Goal: Transaction & Acquisition: Purchase product/service

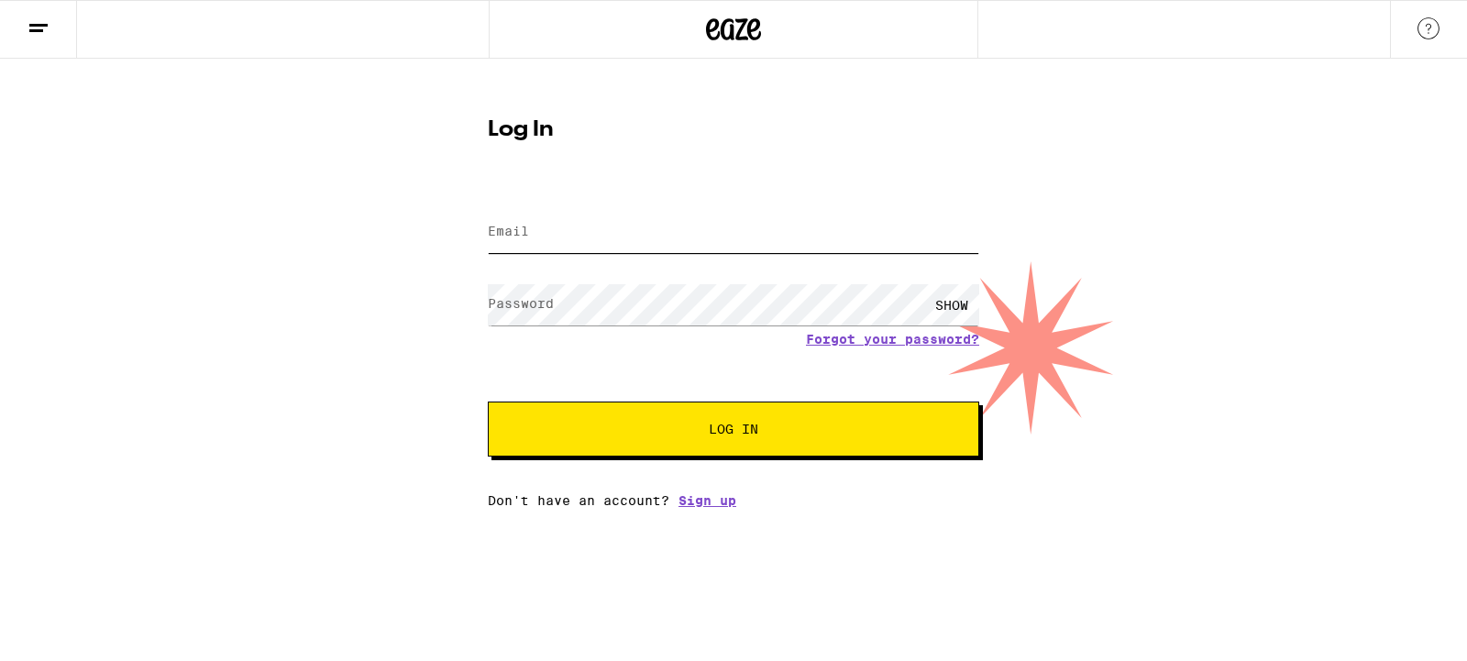
type input "[EMAIL_ADDRESS][DOMAIN_NAME]"
click at [336, 301] on div "Log In Email Email [EMAIL_ADDRESS][DOMAIN_NAME] Password Password SHOW Forgot y…" at bounding box center [733, 283] width 1467 height 449
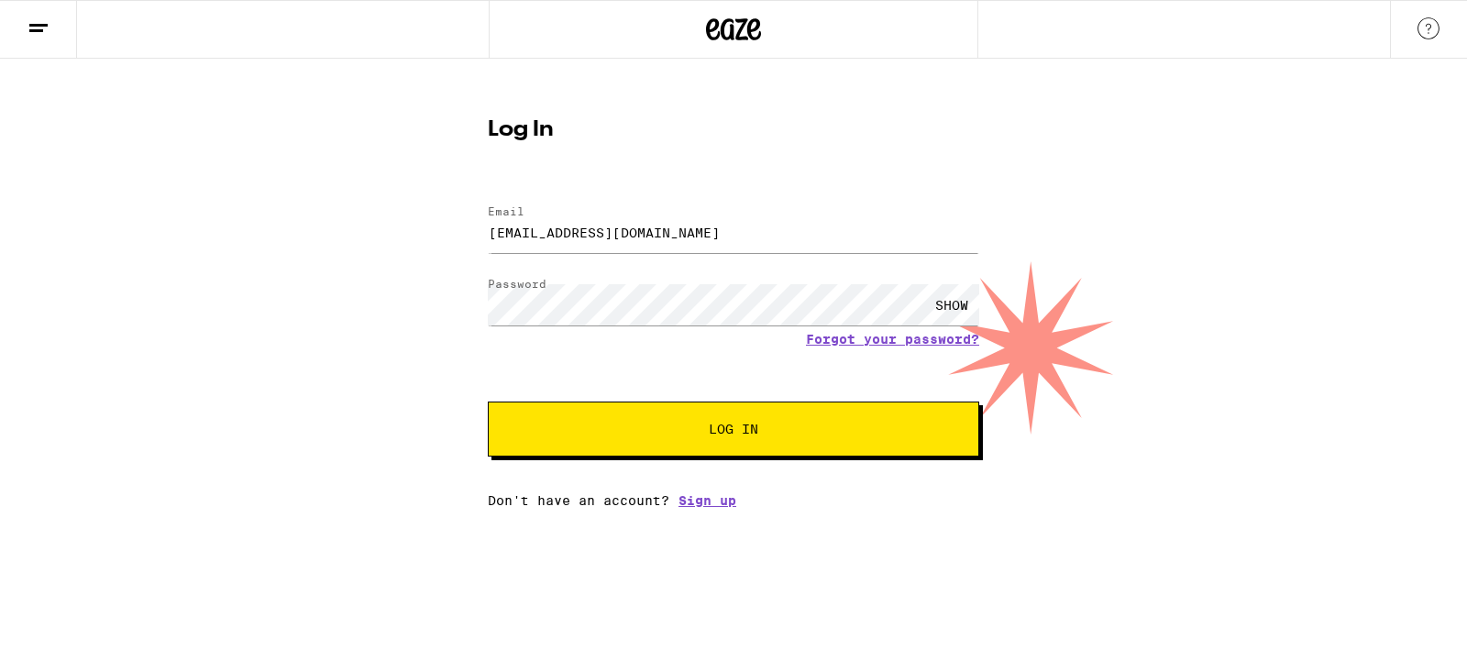
click at [788, 432] on span "Log In" at bounding box center [733, 429] width 343 height 13
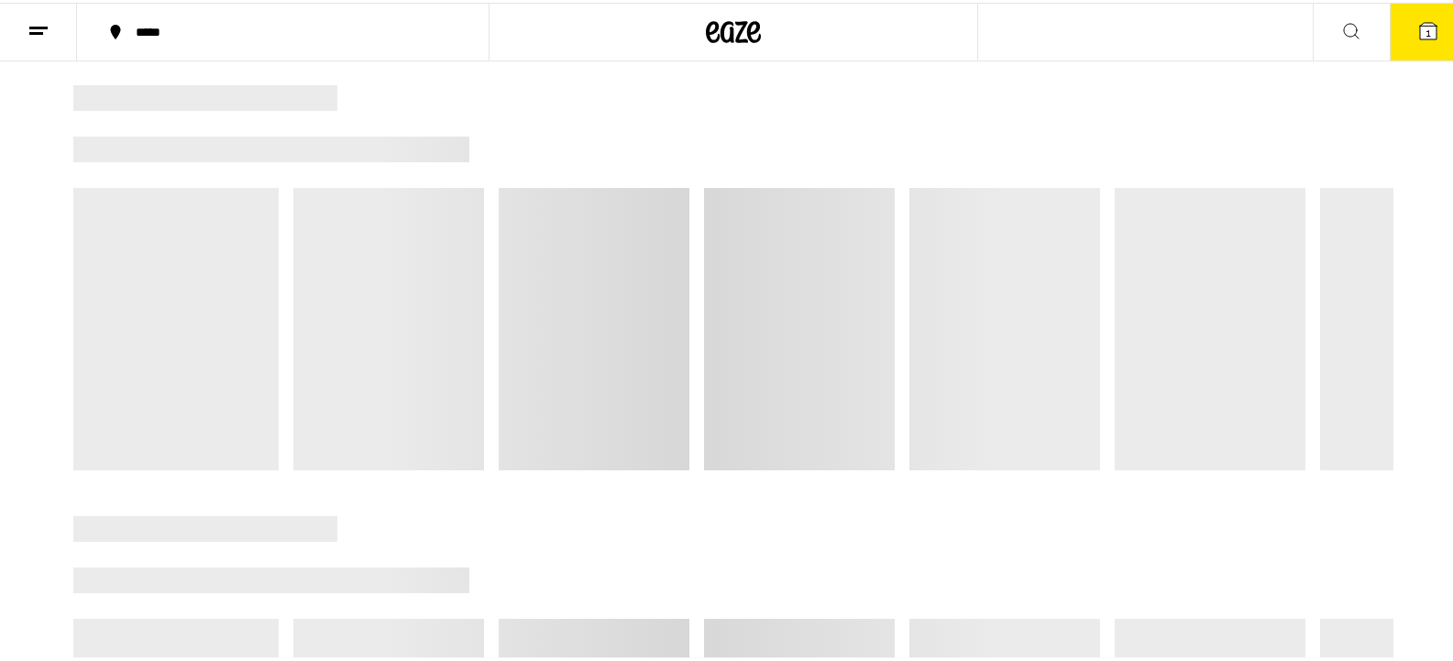
scroll to position [100, 0]
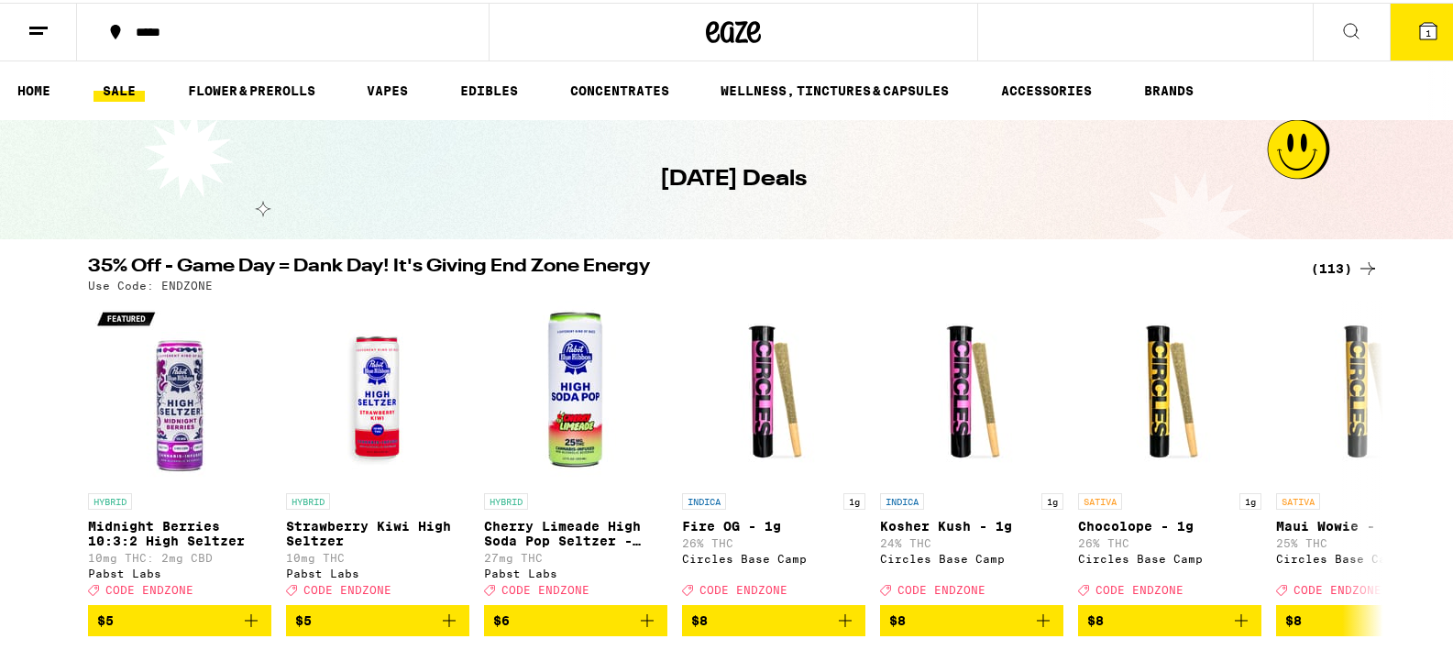
click at [1357, 263] on icon at bounding box center [1368, 266] width 22 height 22
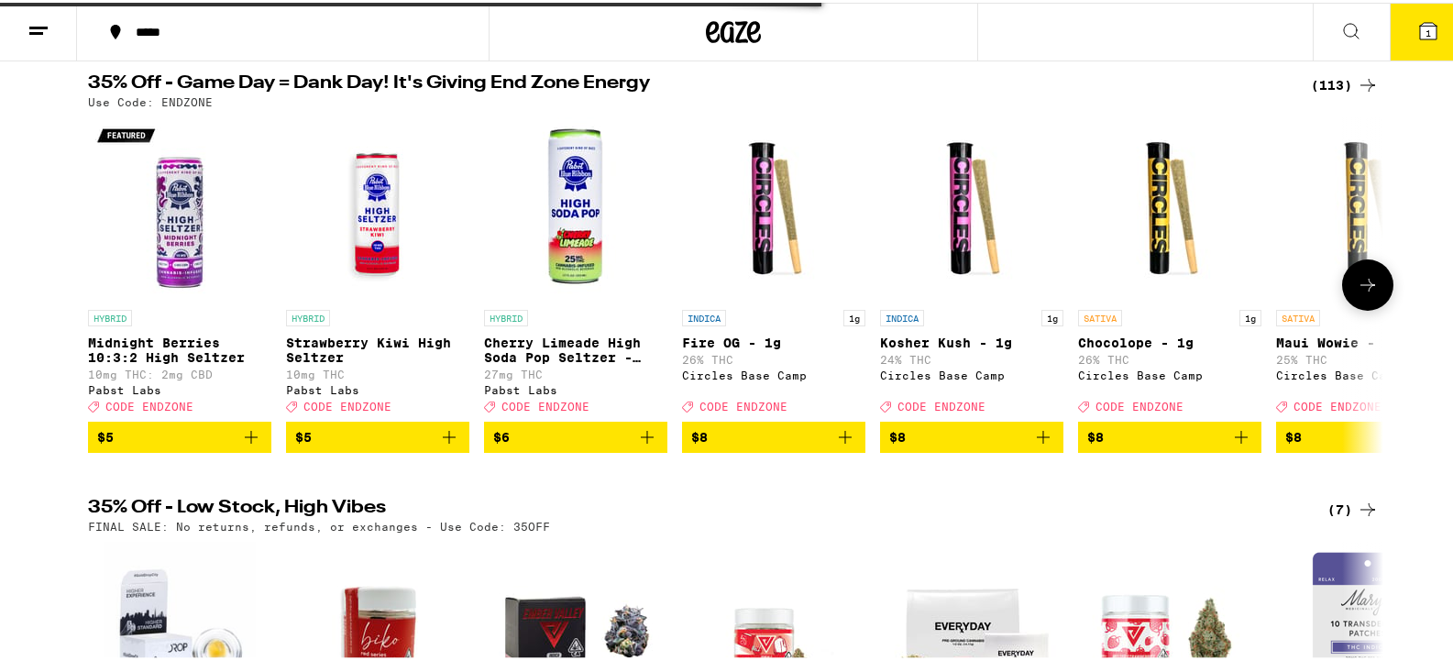
click at [1361, 308] on button at bounding box center [1367, 282] width 51 height 51
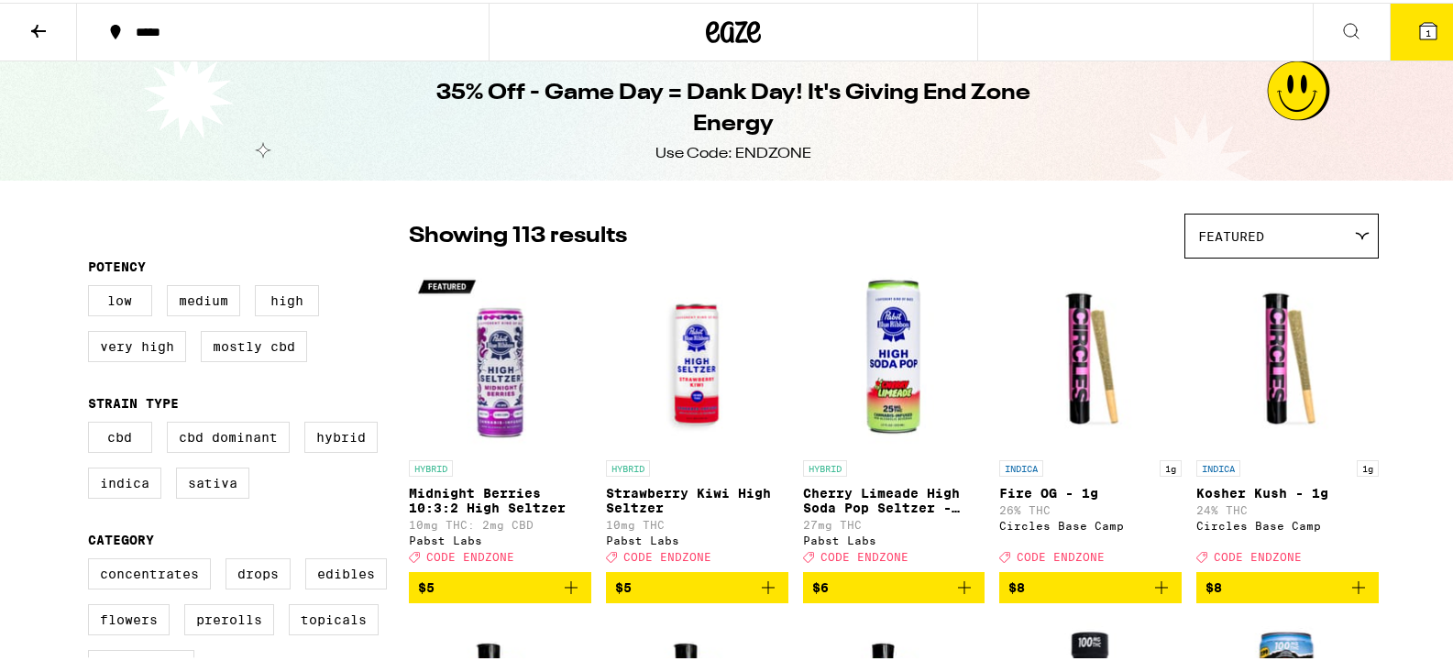
click at [39, 23] on icon at bounding box center [39, 28] width 22 height 22
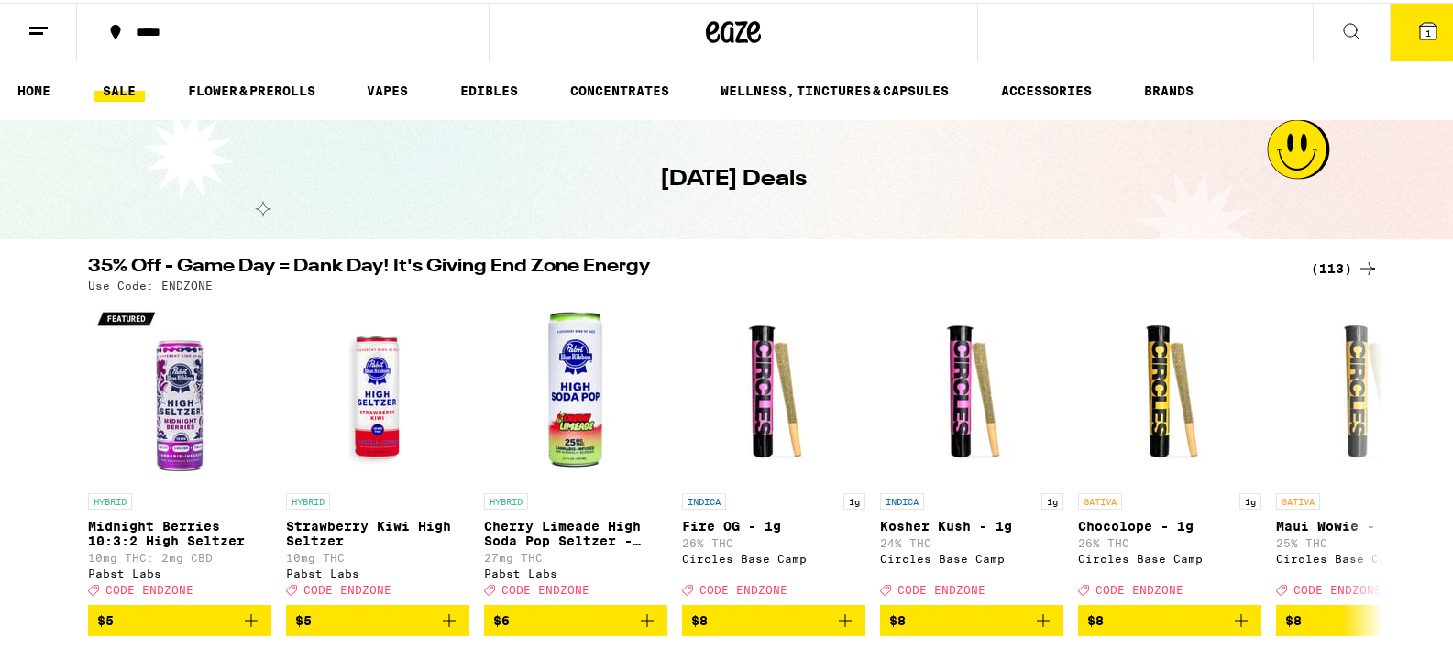
click at [116, 85] on link "SALE" at bounding box center [119, 88] width 51 height 22
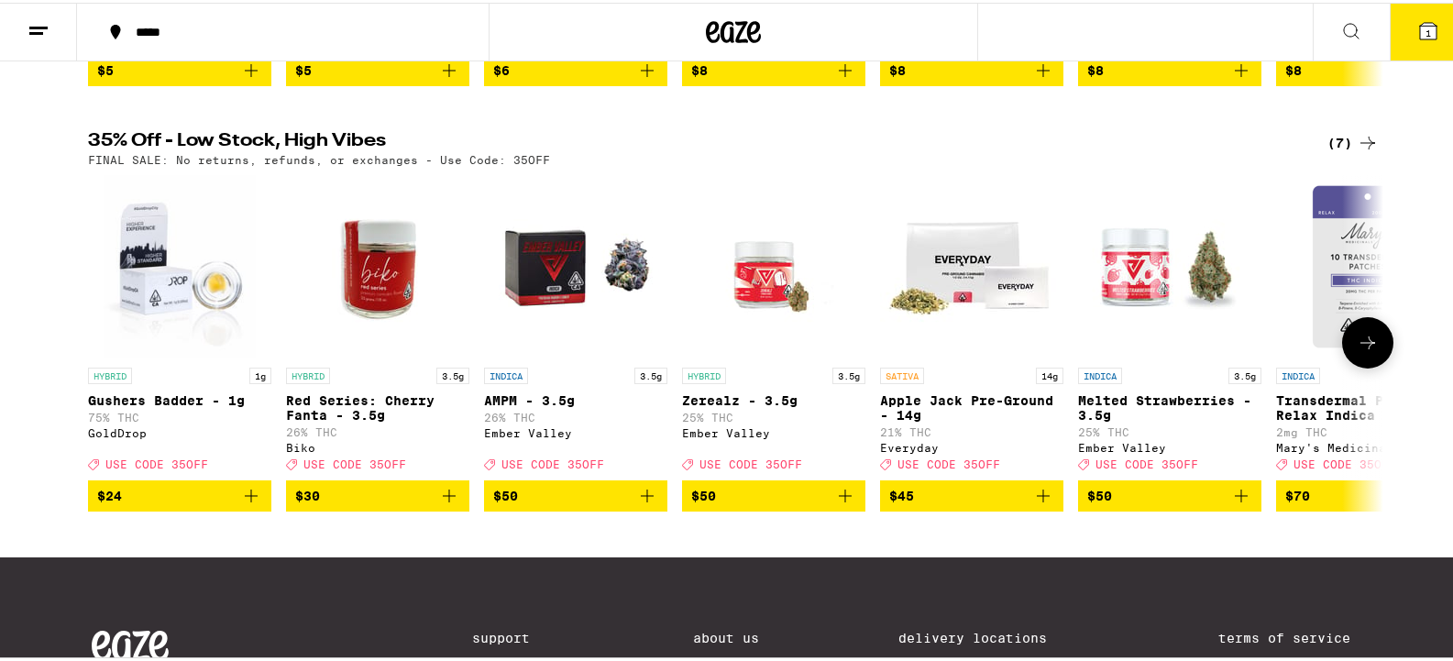
scroll to position [642, 0]
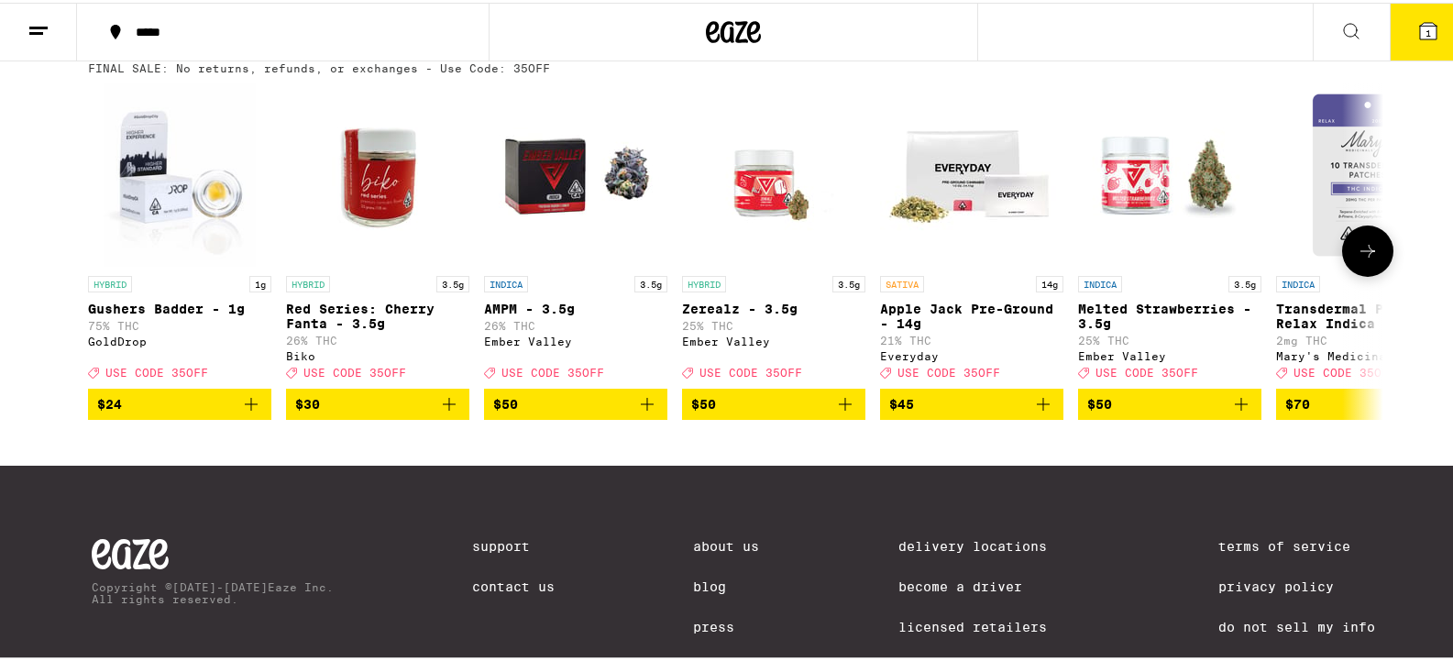
click at [1359, 259] on icon at bounding box center [1368, 248] width 22 height 22
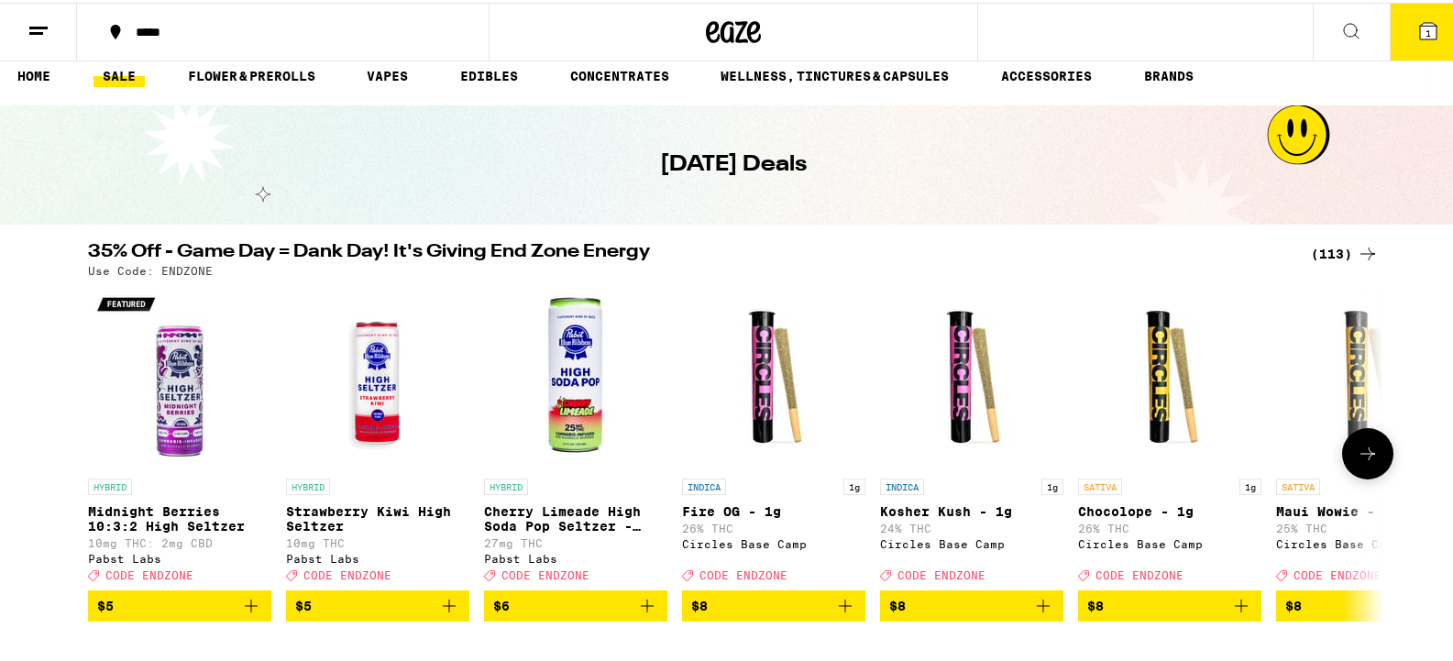
scroll to position [0, 0]
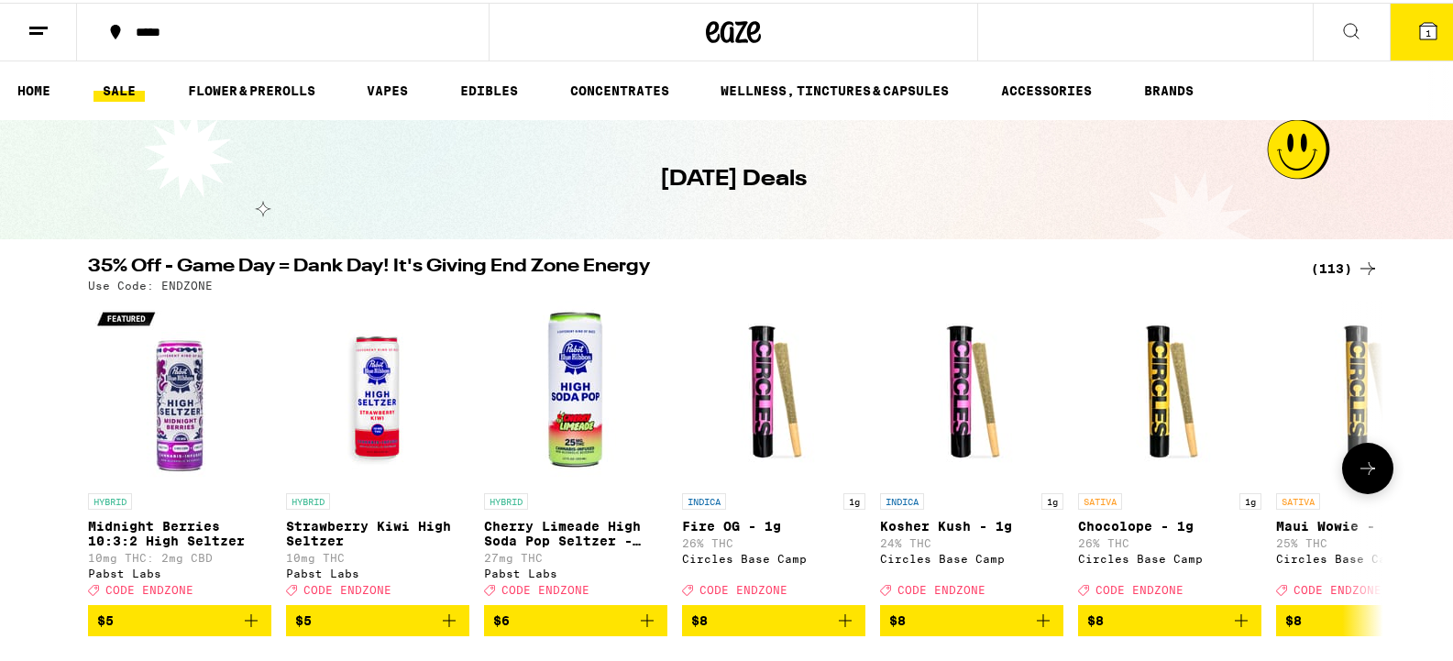
drag, startPoint x: 1371, startPoint y: 466, endPoint x: 1361, endPoint y: 478, distance: 15.0
click at [1363, 473] on icon at bounding box center [1368, 466] width 22 height 22
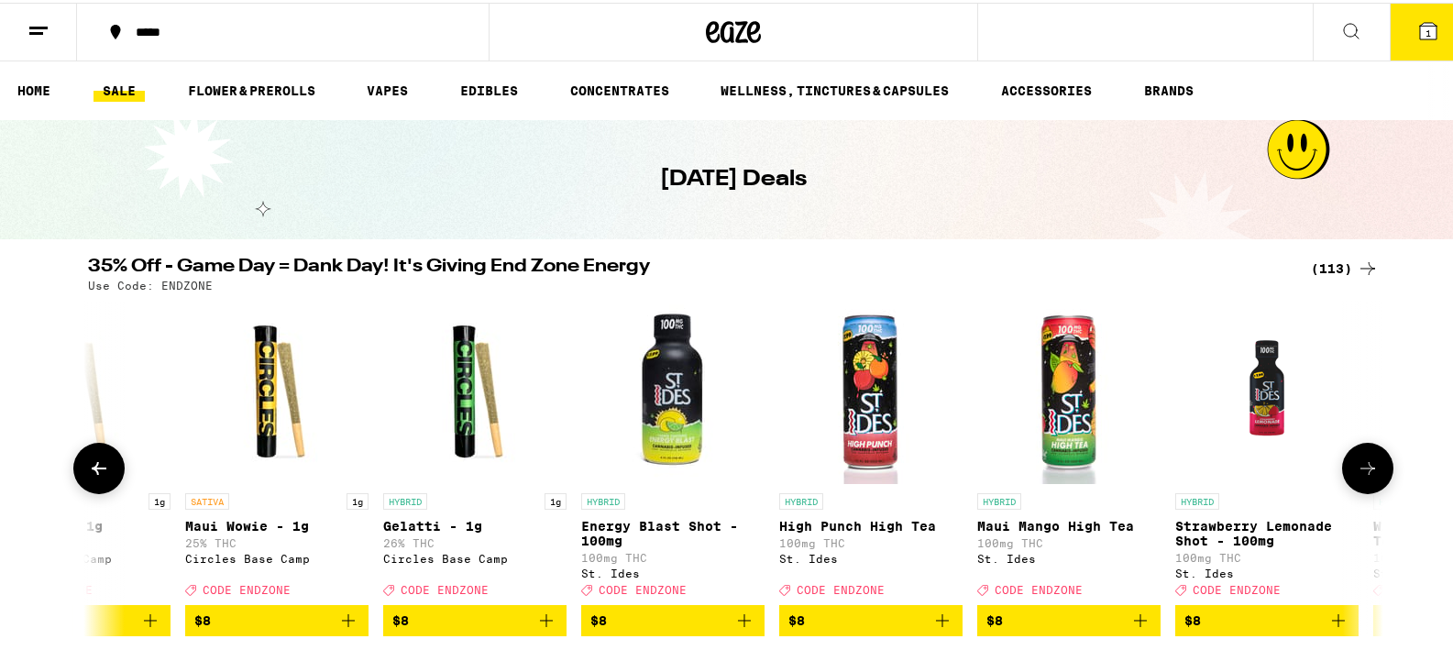
click at [1367, 476] on icon at bounding box center [1368, 466] width 22 height 22
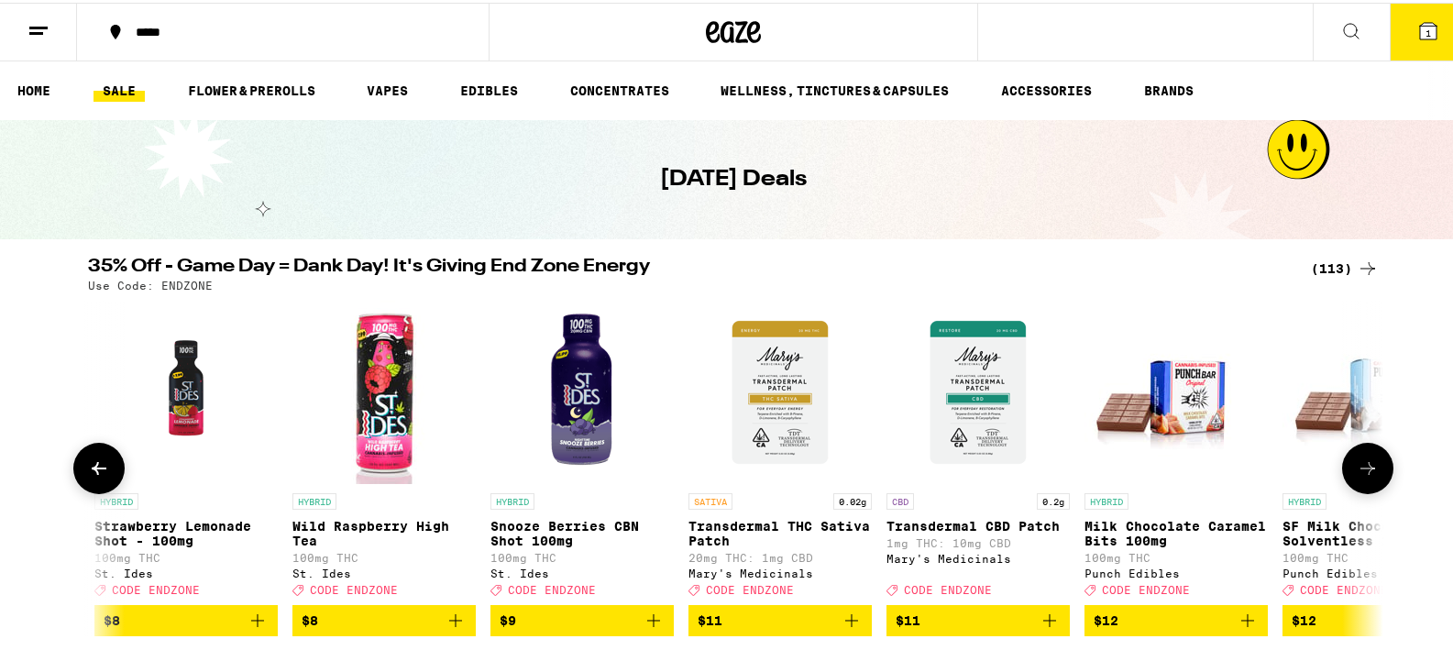
scroll to position [0, 2182]
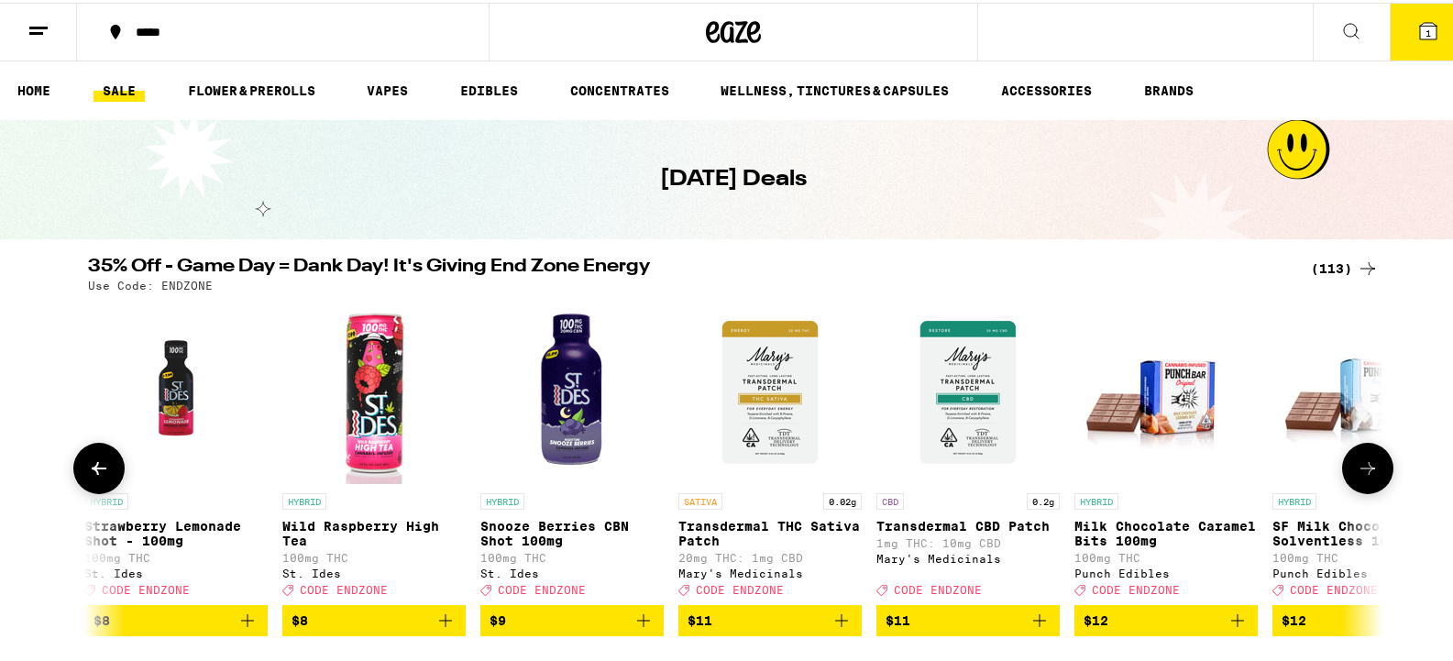
click at [1371, 475] on icon at bounding box center [1368, 466] width 22 height 22
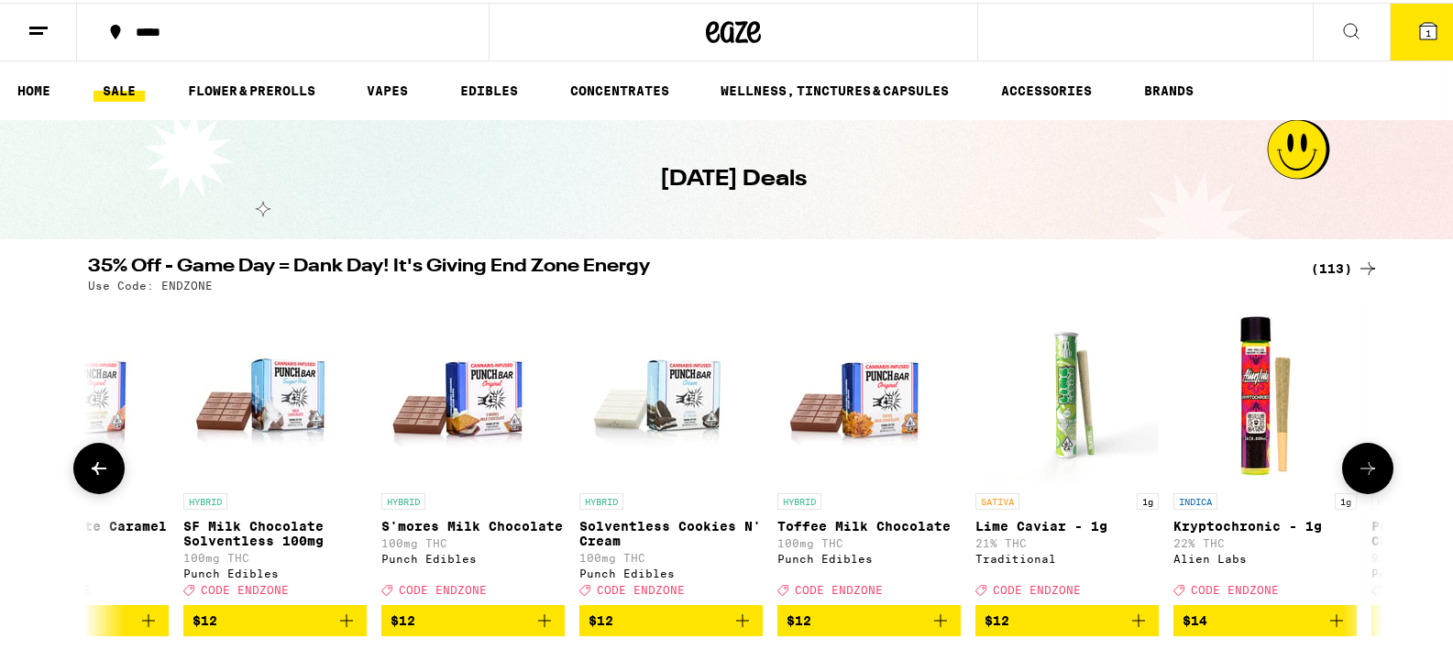
scroll to position [0, 3273]
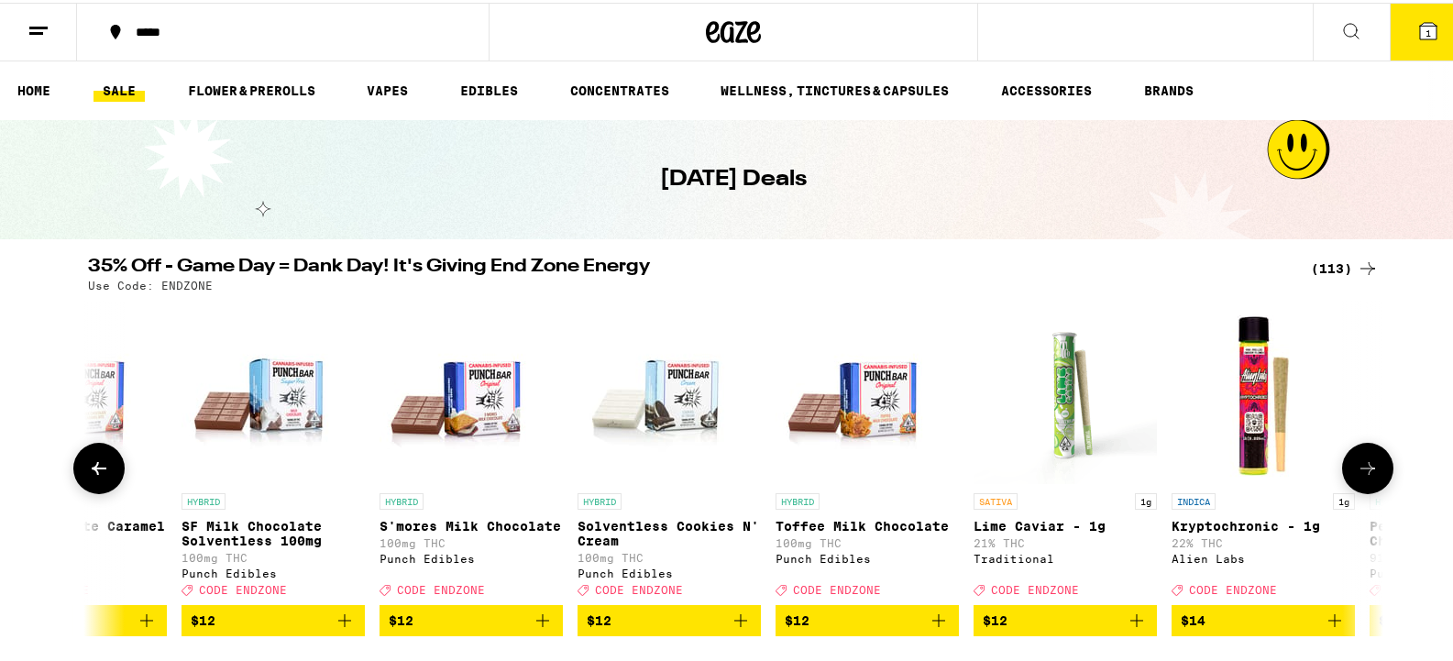
click at [1364, 472] on icon at bounding box center [1368, 465] width 15 height 13
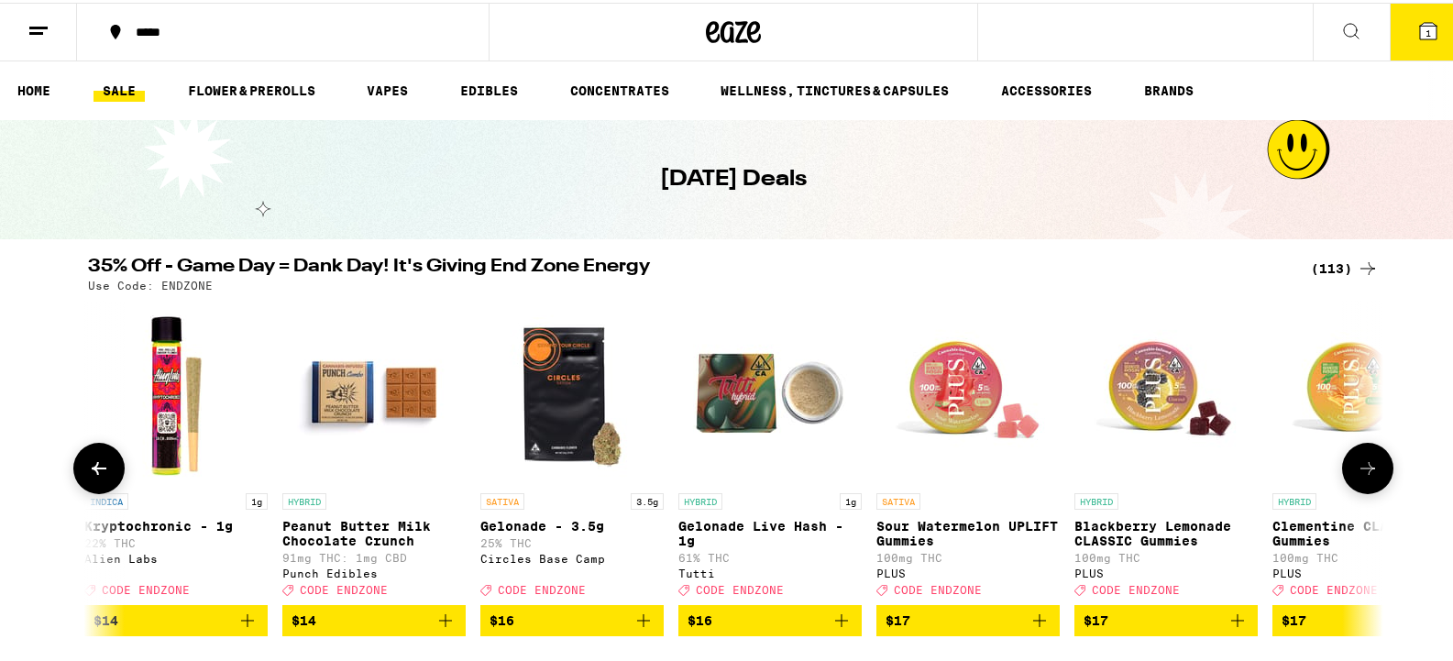
scroll to position [0, 4364]
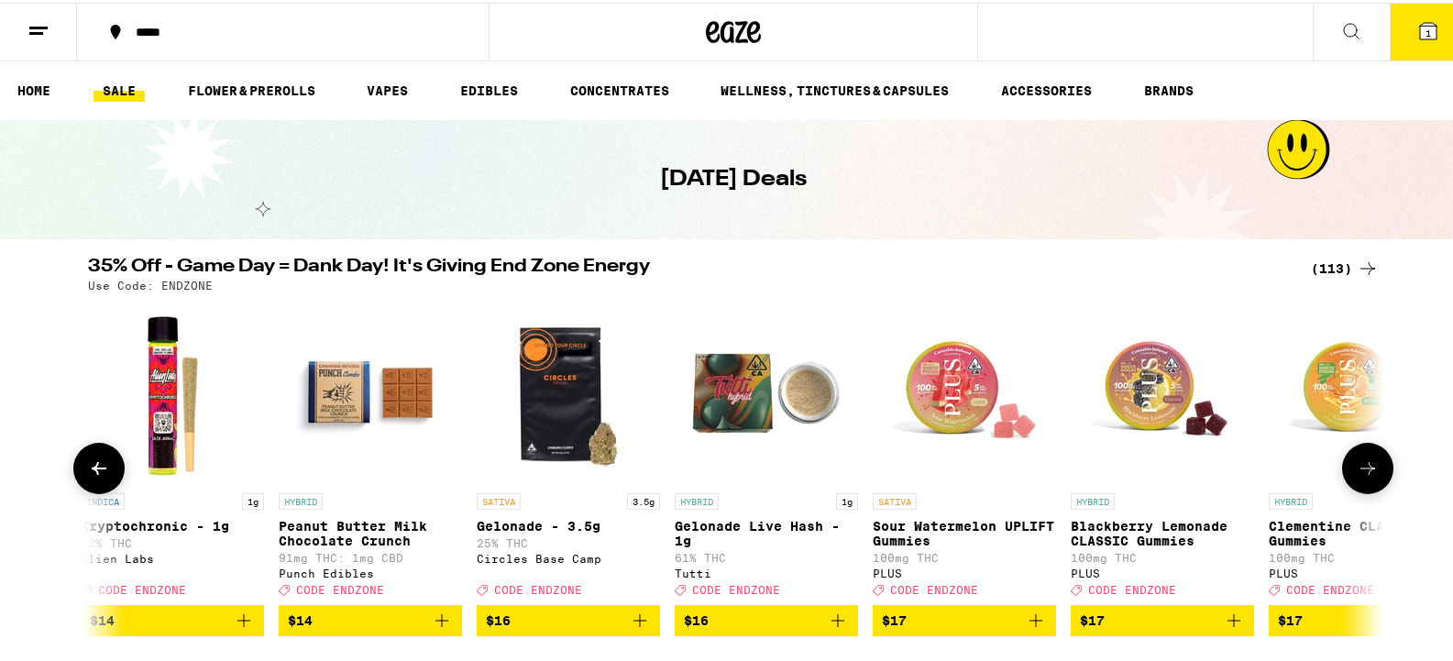
click at [1367, 472] on icon at bounding box center [1368, 466] width 22 height 22
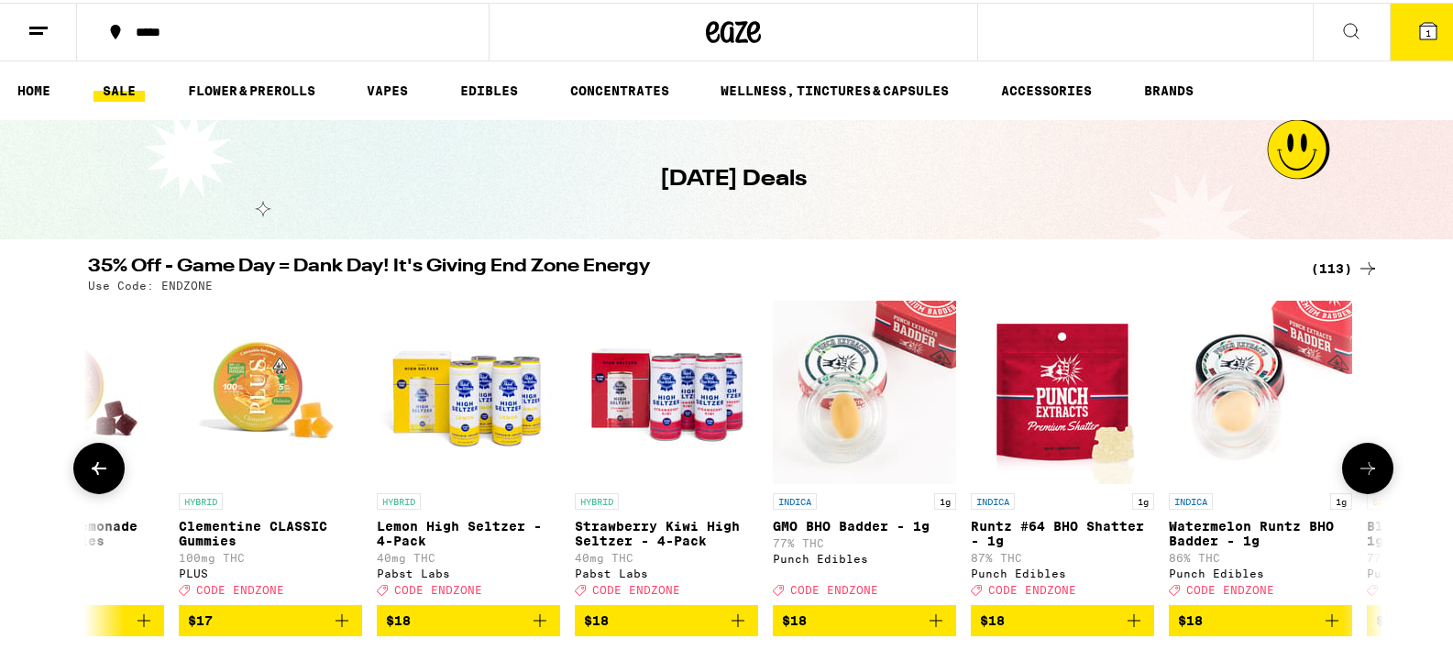
scroll to position [0, 5455]
click at [1370, 477] on icon at bounding box center [1368, 466] width 22 height 22
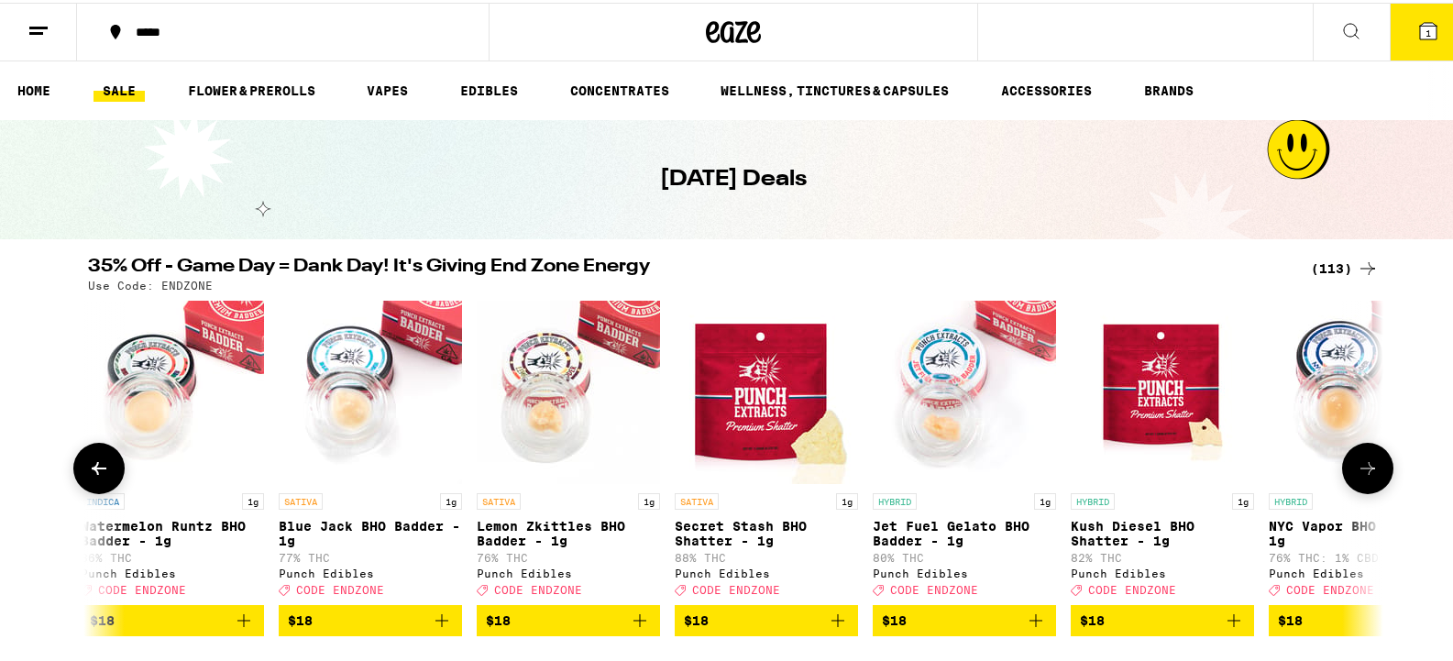
scroll to position [0, 6546]
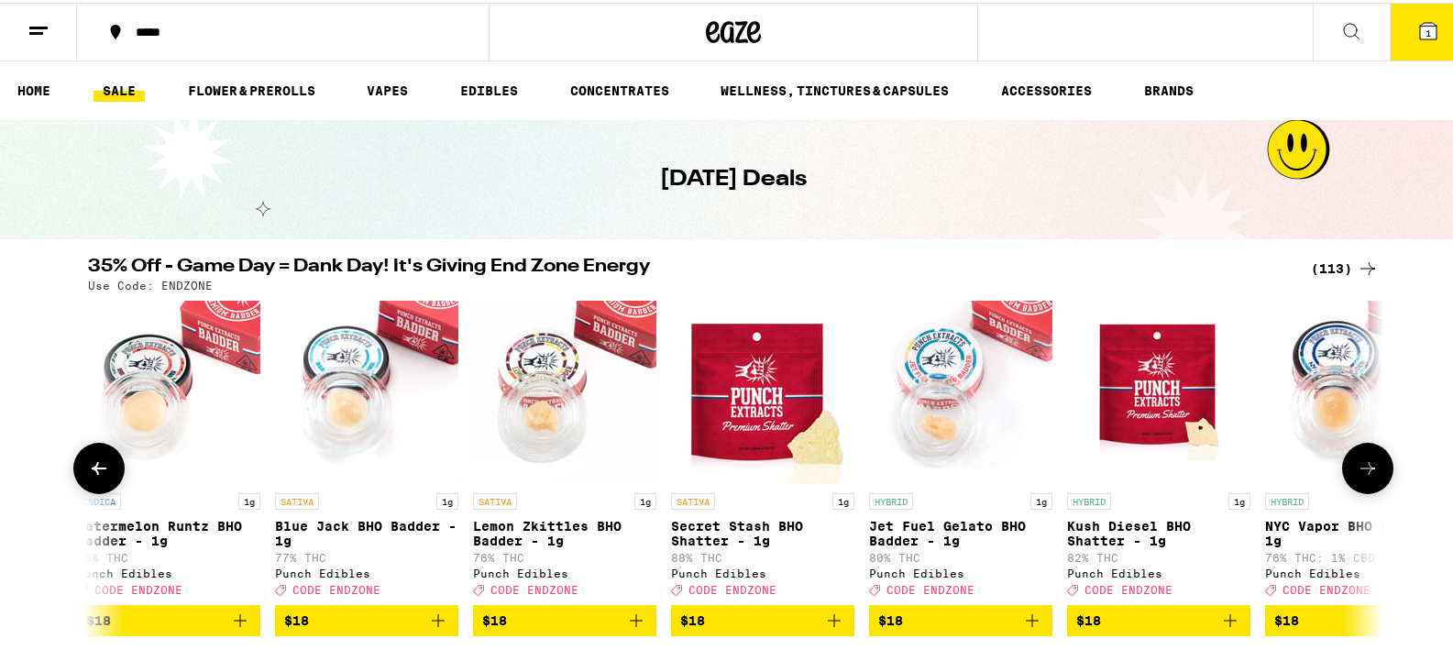
click at [1357, 477] on icon at bounding box center [1368, 466] width 22 height 22
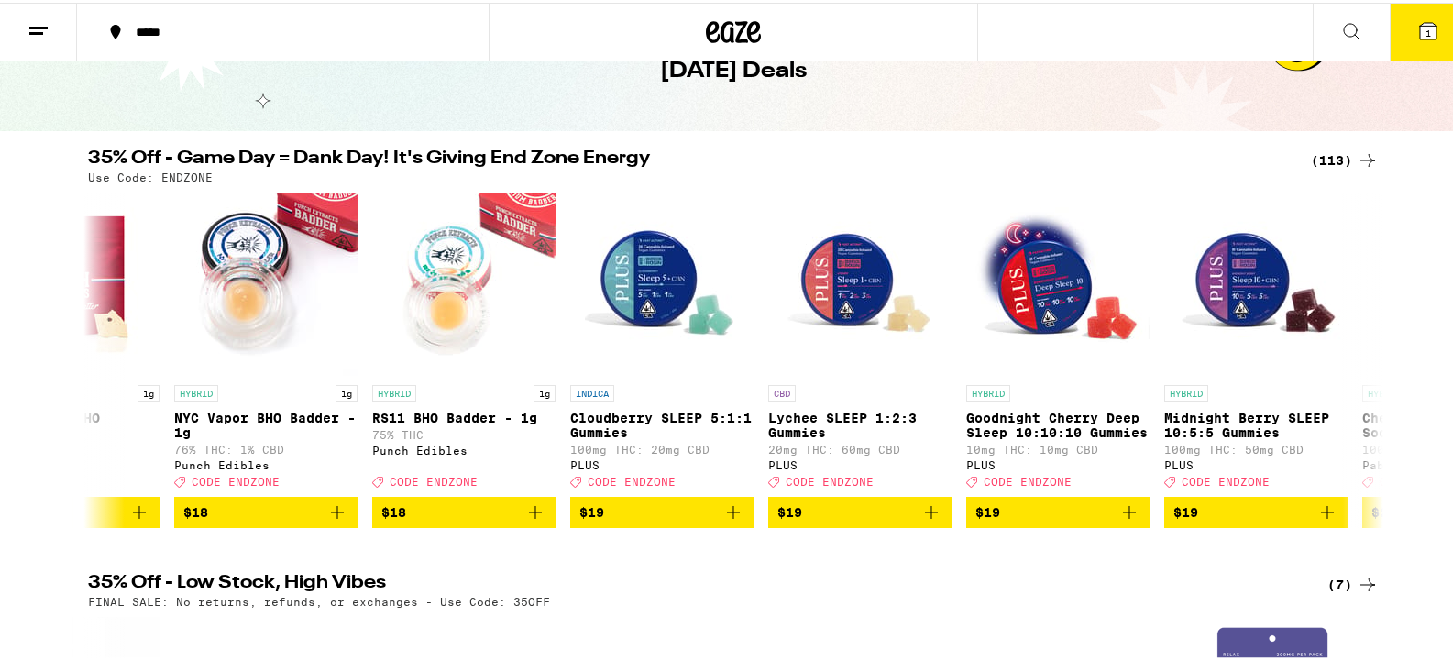
scroll to position [92, 0]
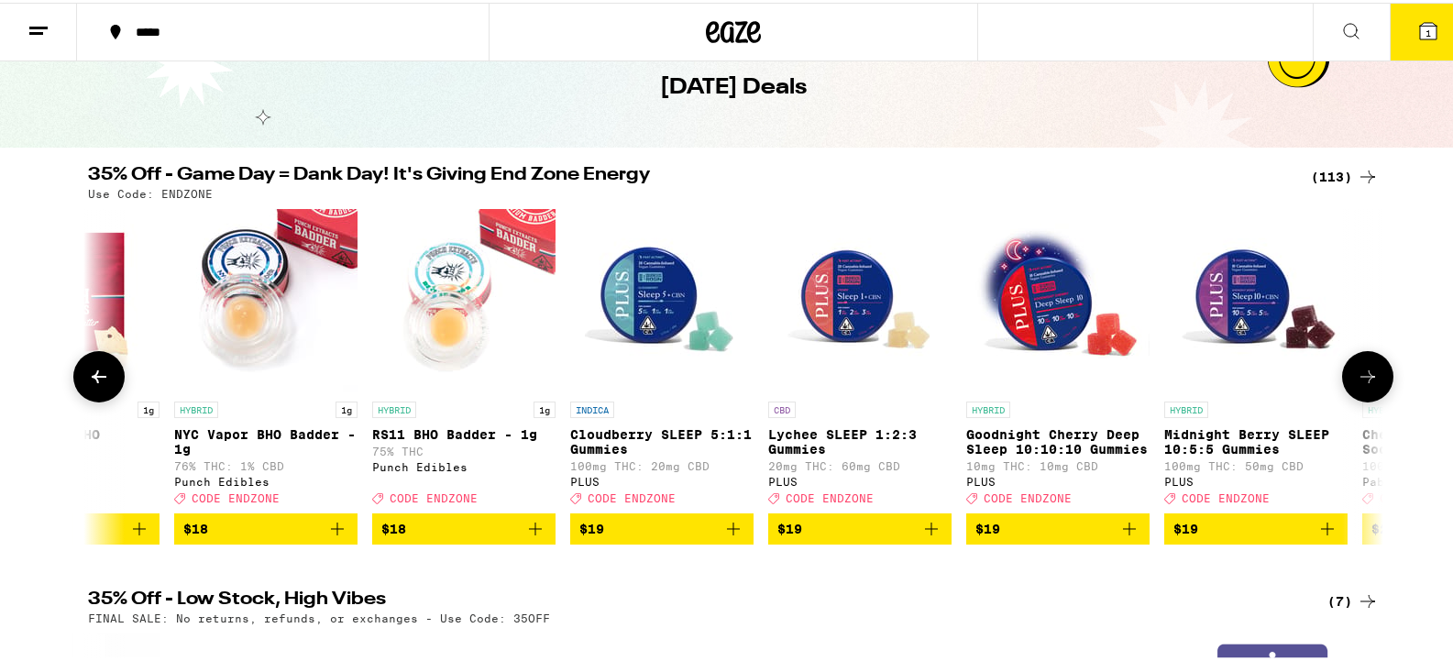
click at [1349, 395] on button at bounding box center [1367, 373] width 51 height 51
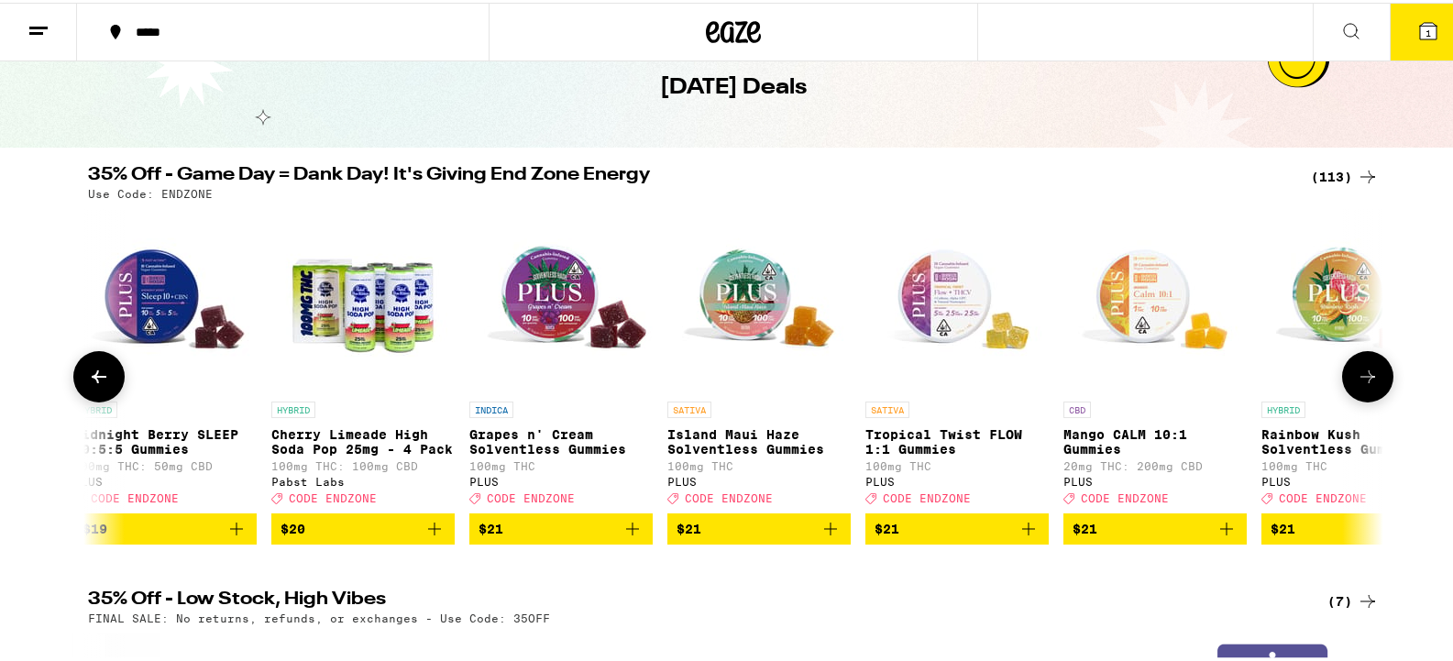
click at [1380, 386] on button at bounding box center [1367, 373] width 51 height 51
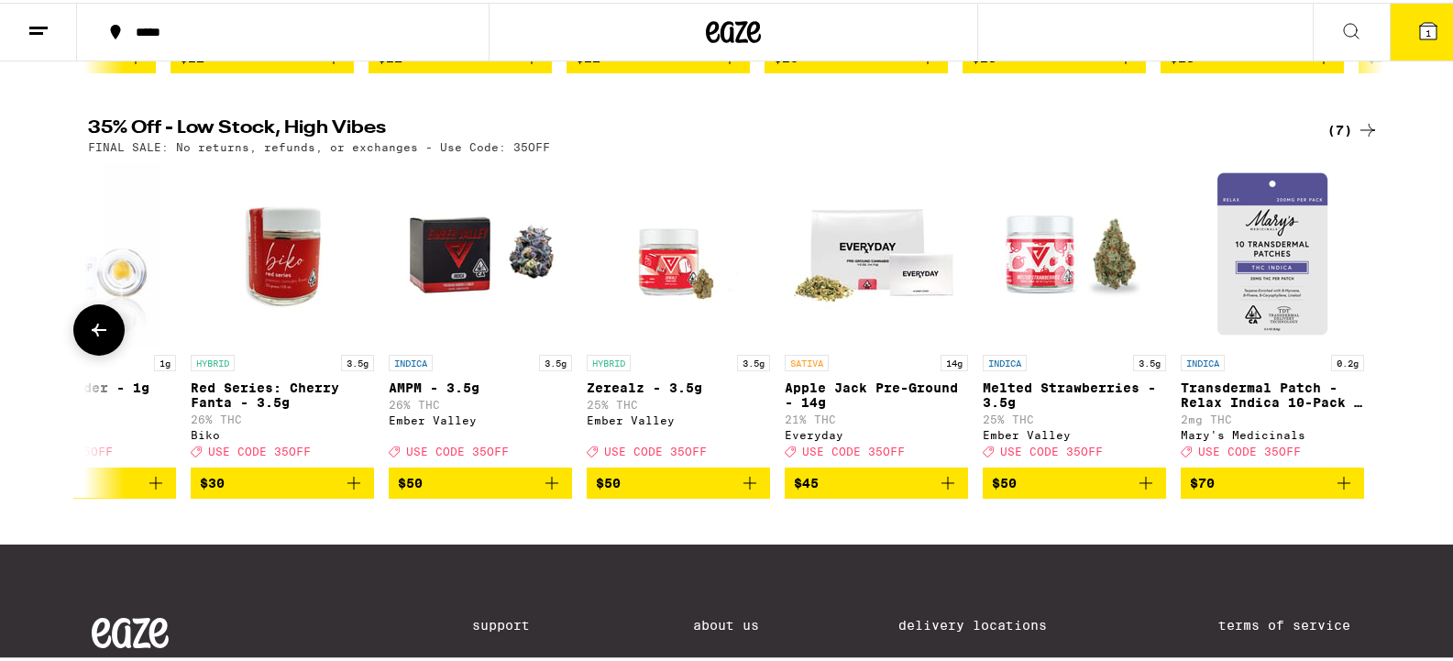
scroll to position [458, 0]
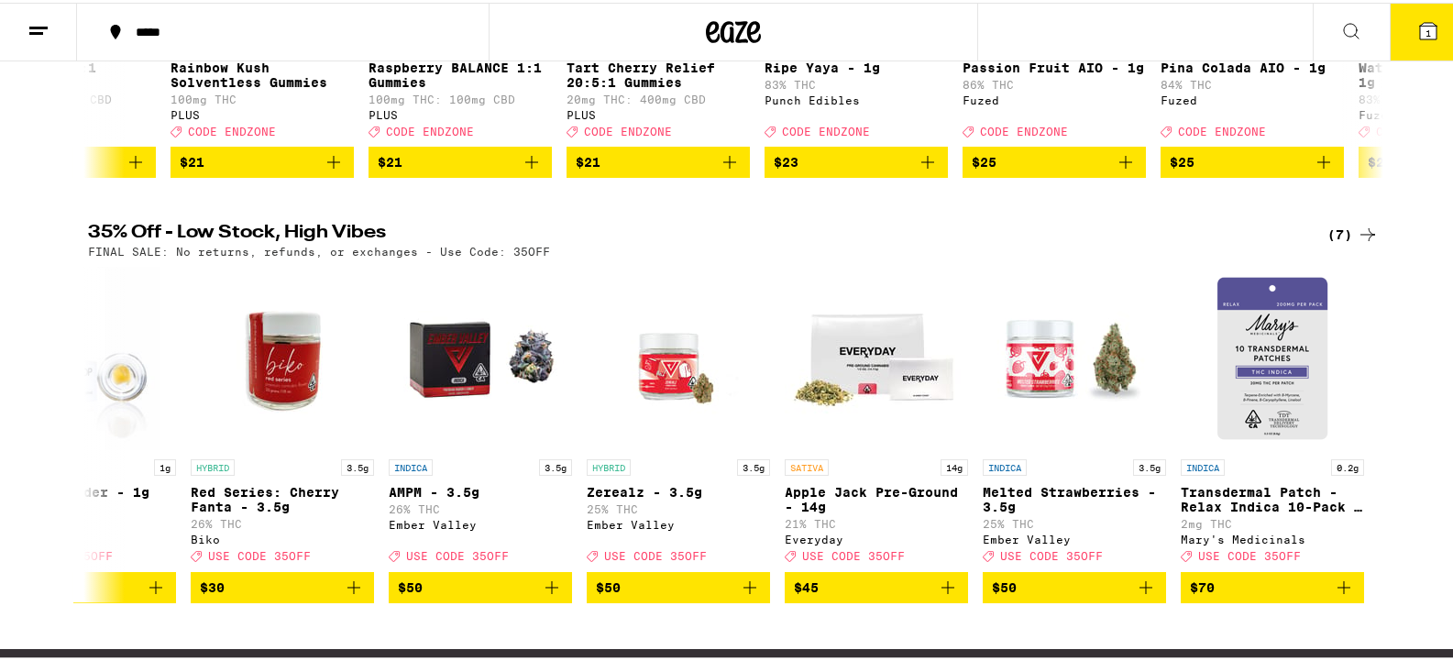
click at [25, 29] on button at bounding box center [38, 30] width 77 height 58
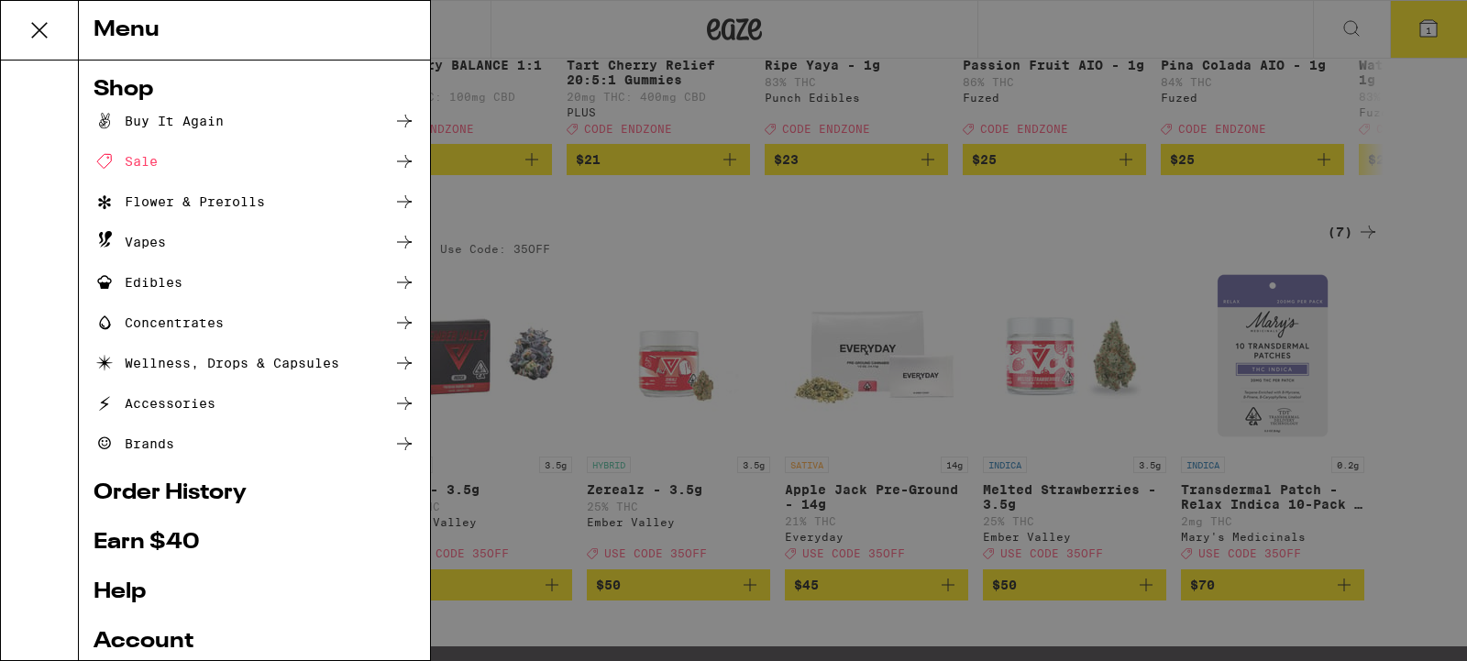
click at [174, 200] on div "Flower & Prerolls" at bounding box center [179, 202] width 171 height 22
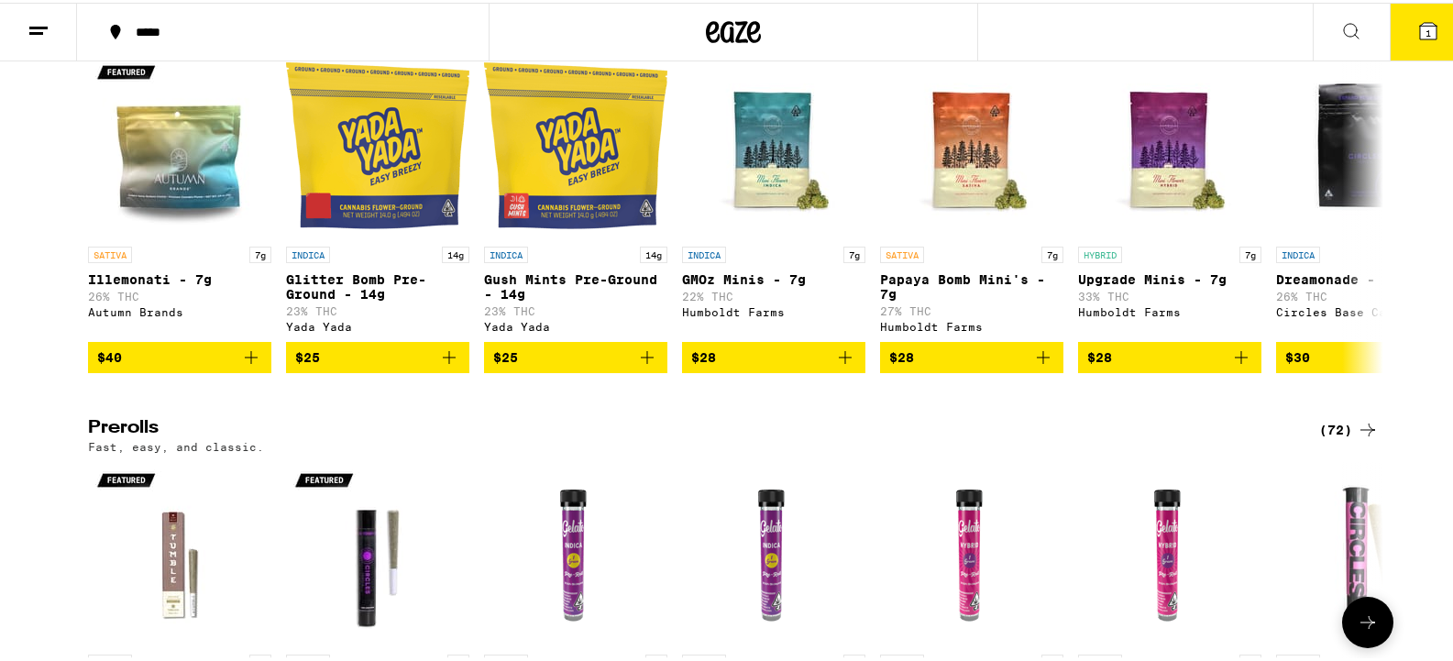
scroll to position [571, 0]
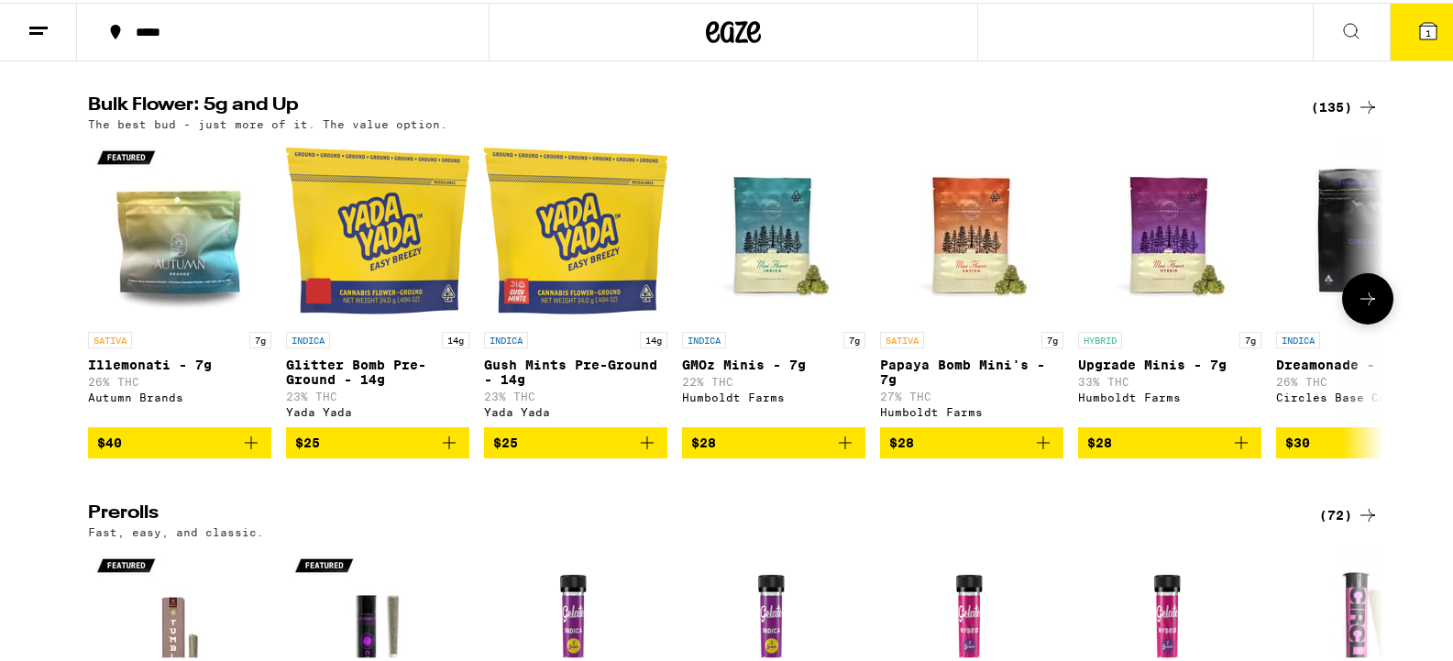
click at [1364, 307] on icon at bounding box center [1368, 296] width 22 height 22
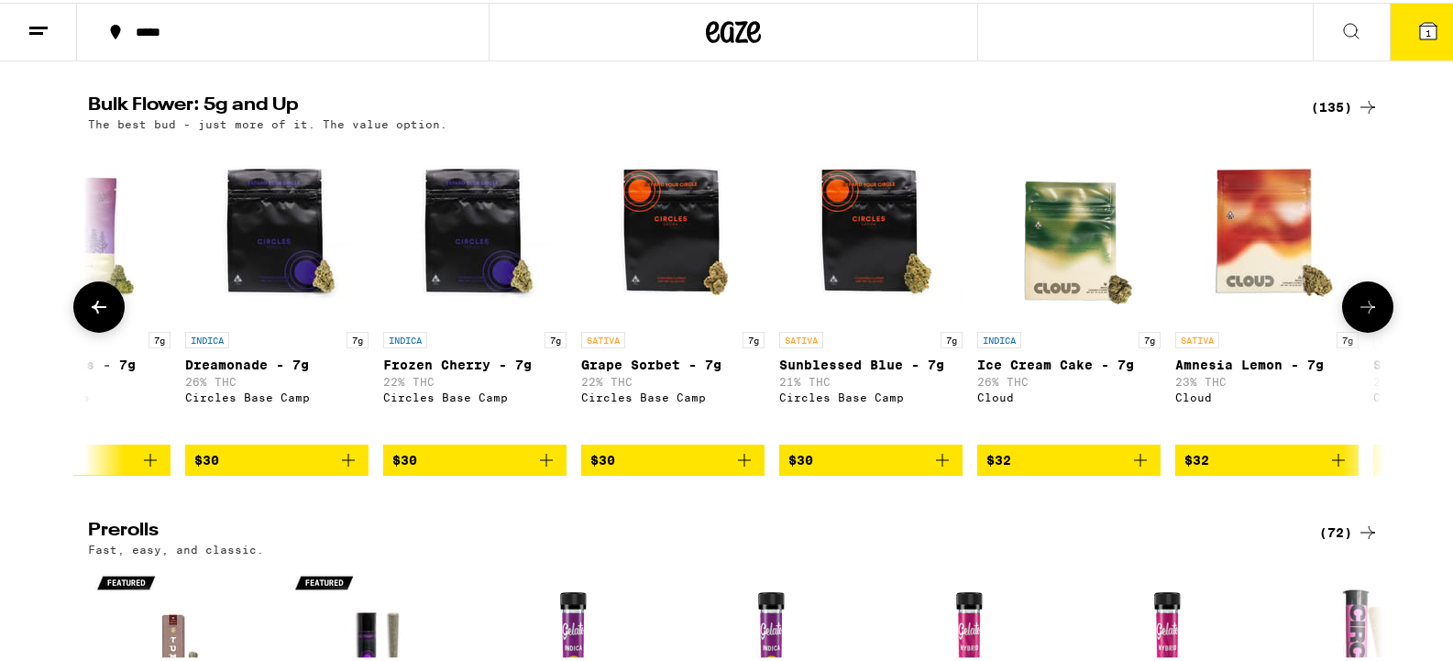
click at [1364, 315] on icon at bounding box center [1368, 304] width 22 height 22
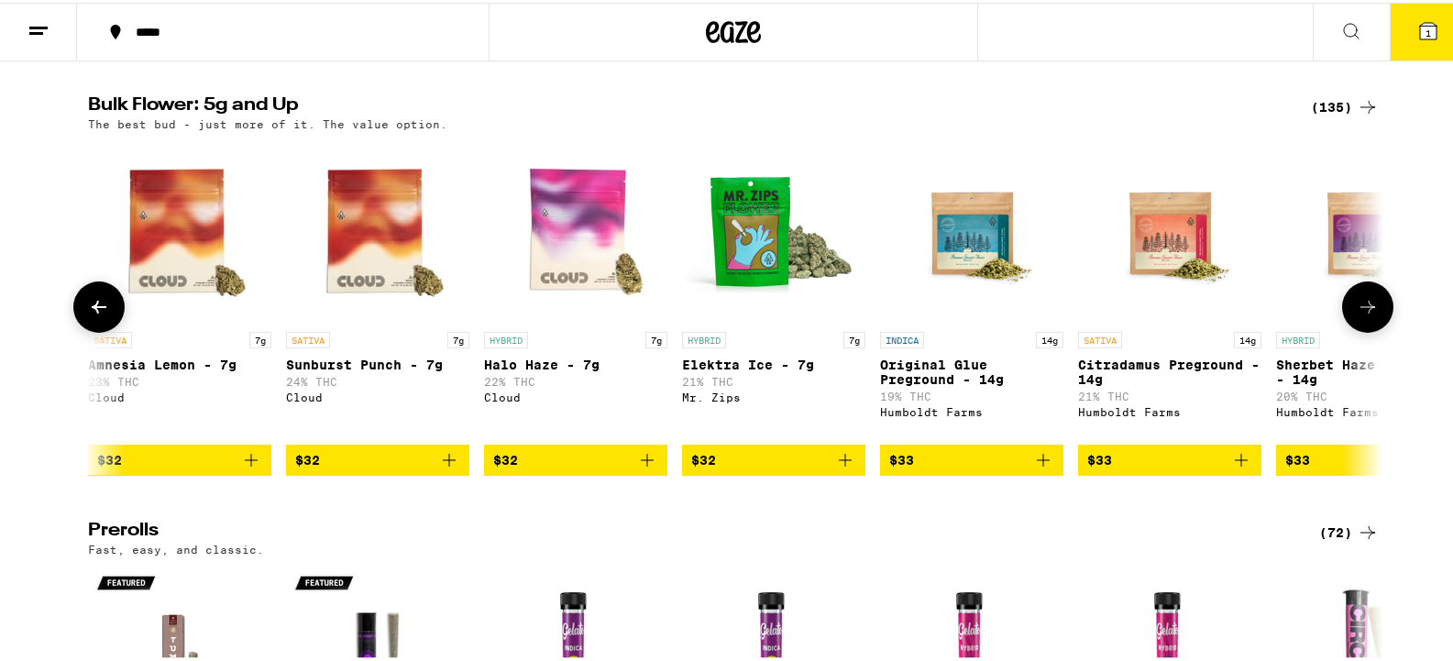
scroll to position [0, 2182]
